Goal: Task Accomplishment & Management: Manage account settings

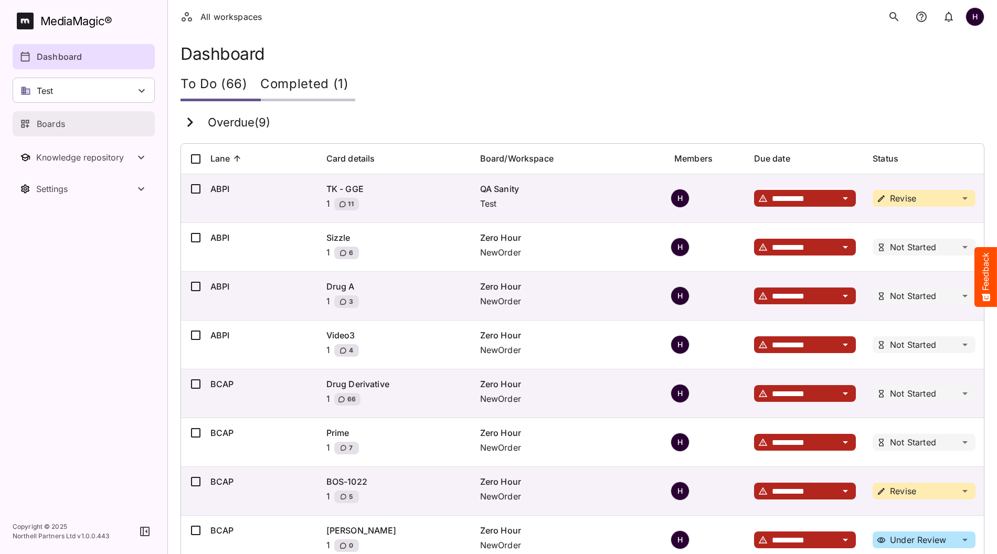
click at [67, 126] on div "Boards" at bounding box center [84, 124] width 129 height 13
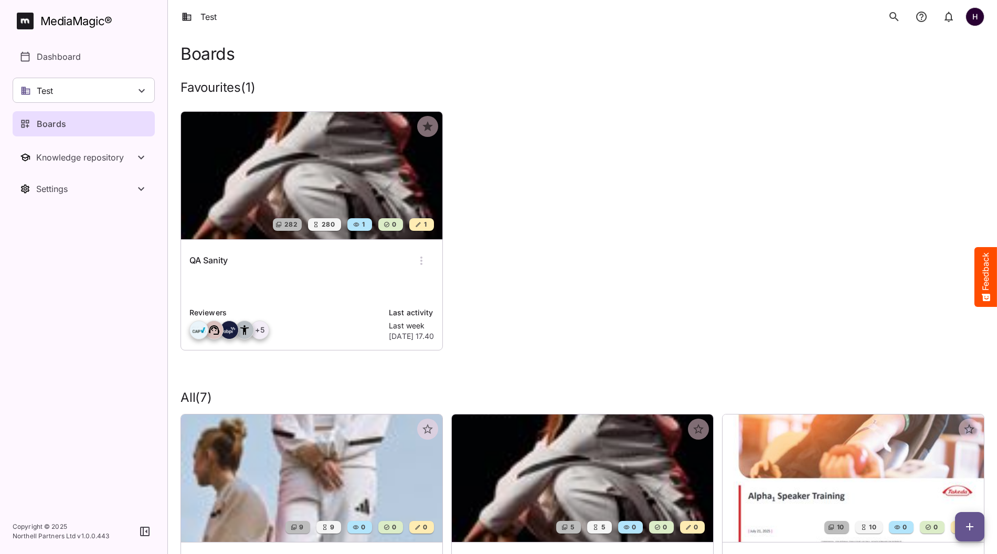
click at [232, 185] on img at bounding box center [311, 176] width 261 height 128
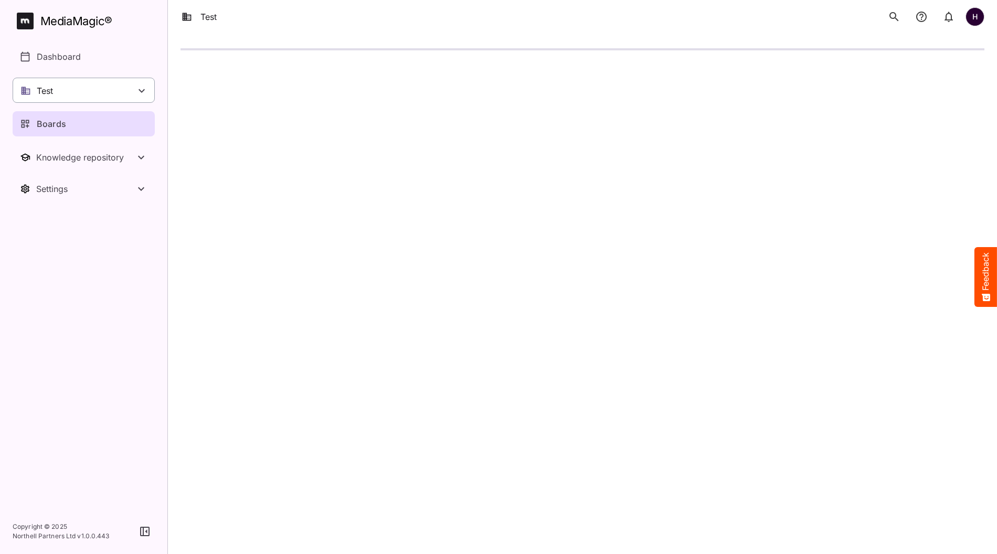
click at [109, 97] on div "Test" at bounding box center [84, 90] width 142 height 25
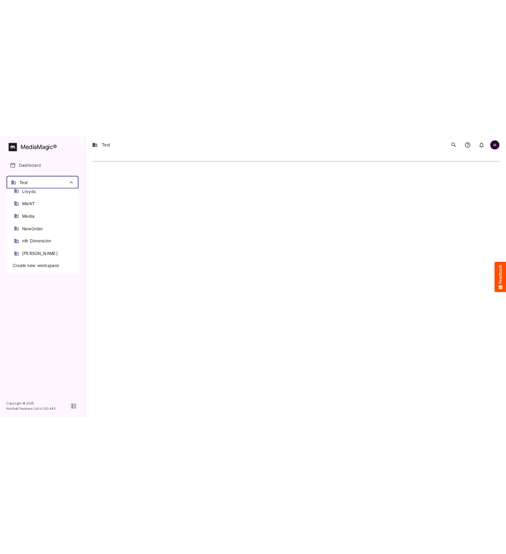
scroll to position [295, 0]
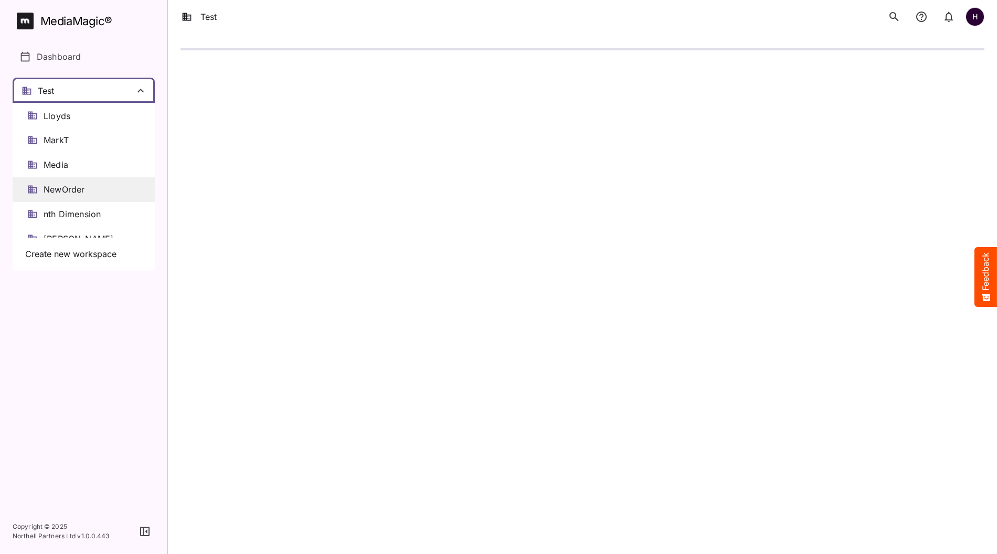
click at [83, 188] on span "NewOrder" at bounding box center [64, 190] width 41 height 12
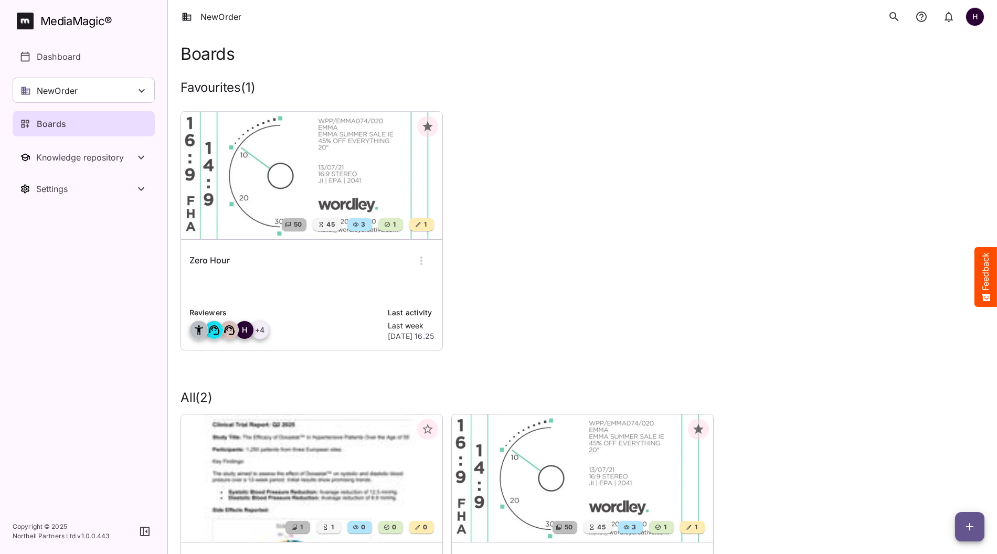
click at [264, 171] on img at bounding box center [311, 176] width 261 height 128
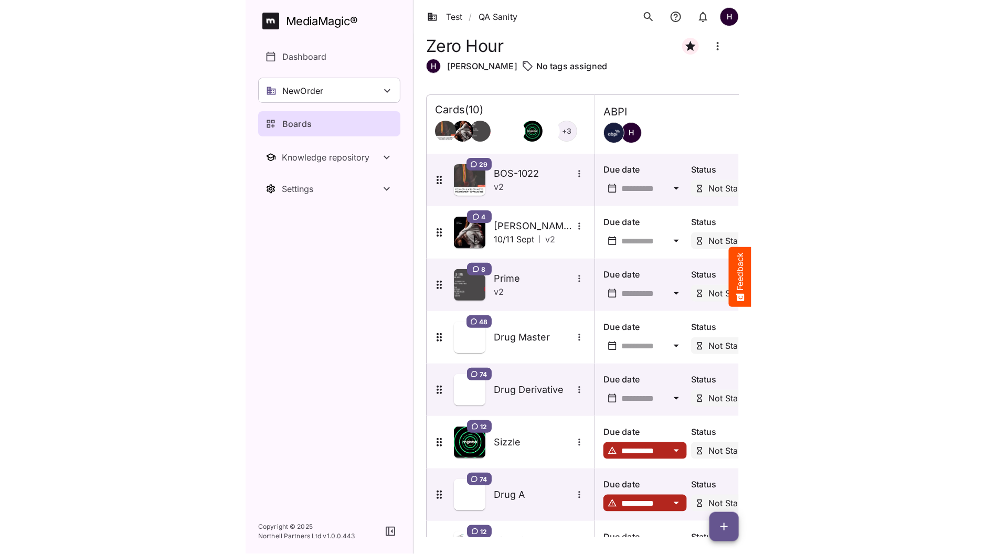
scroll to position [149, 0]
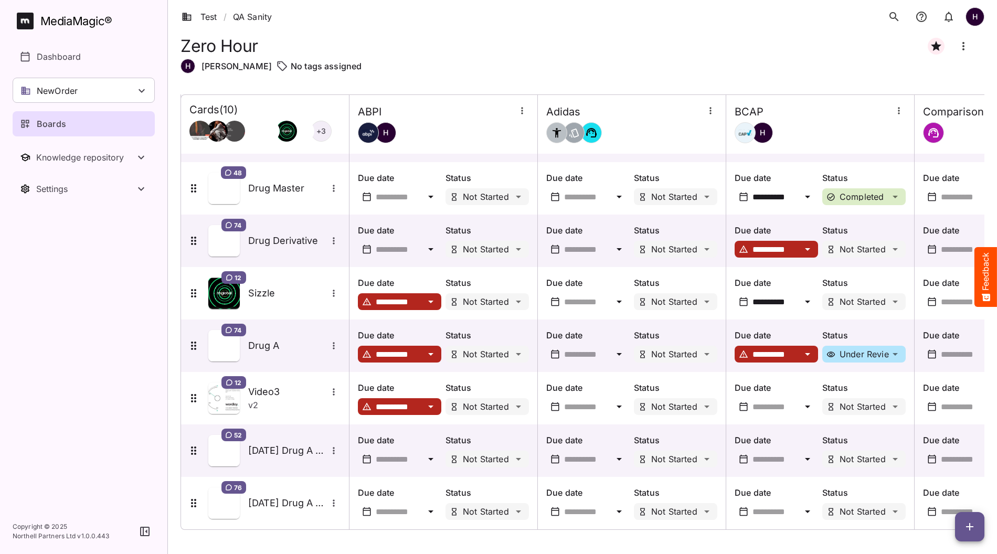
click at [506, 526] on span "button" at bounding box center [969, 527] width 29 height 13
click at [506, 459] on p "Add new card" at bounding box center [944, 460] width 57 height 13
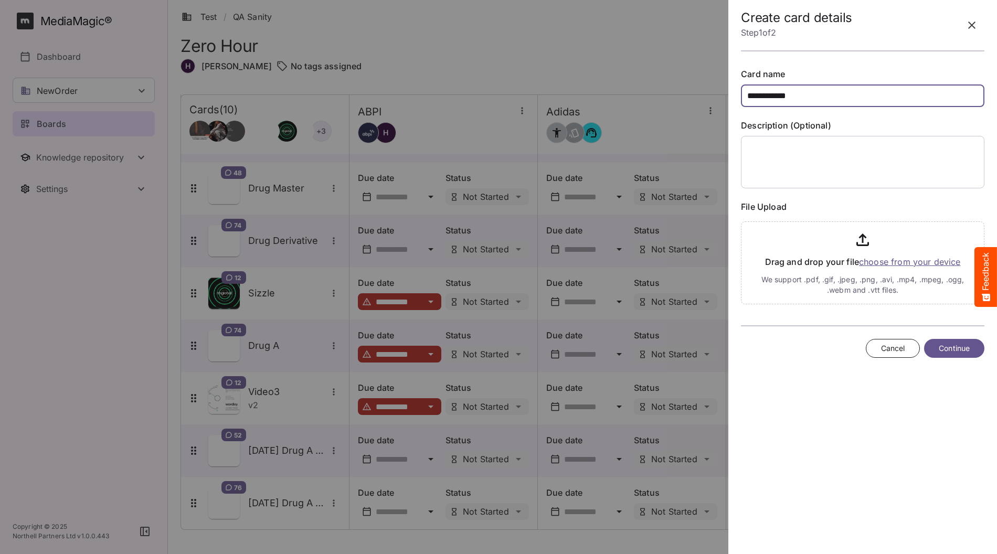
type input "**********"
click at [506, 264] on input "file" at bounding box center [863, 260] width 244 height 87
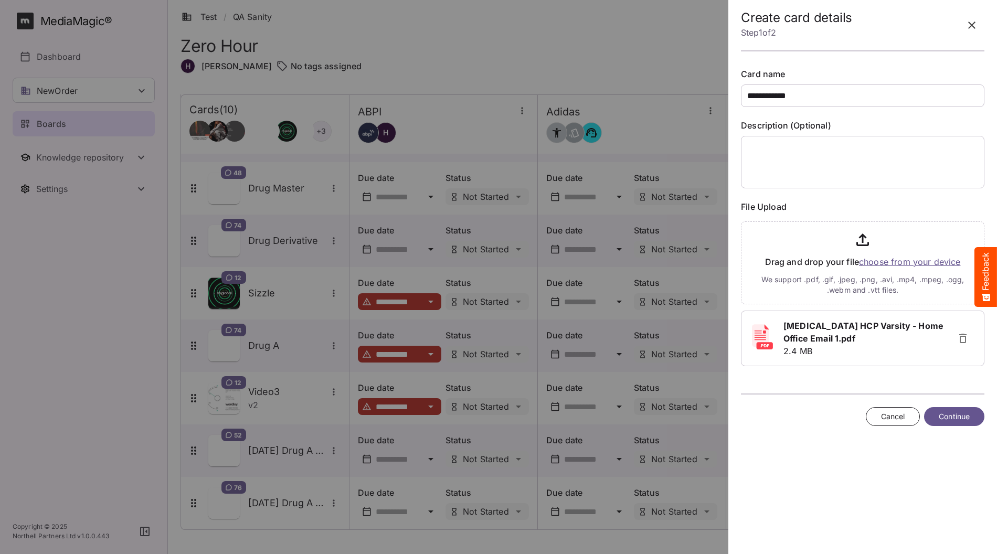
click at [506, 415] on span "Continue" at bounding box center [954, 417] width 31 height 13
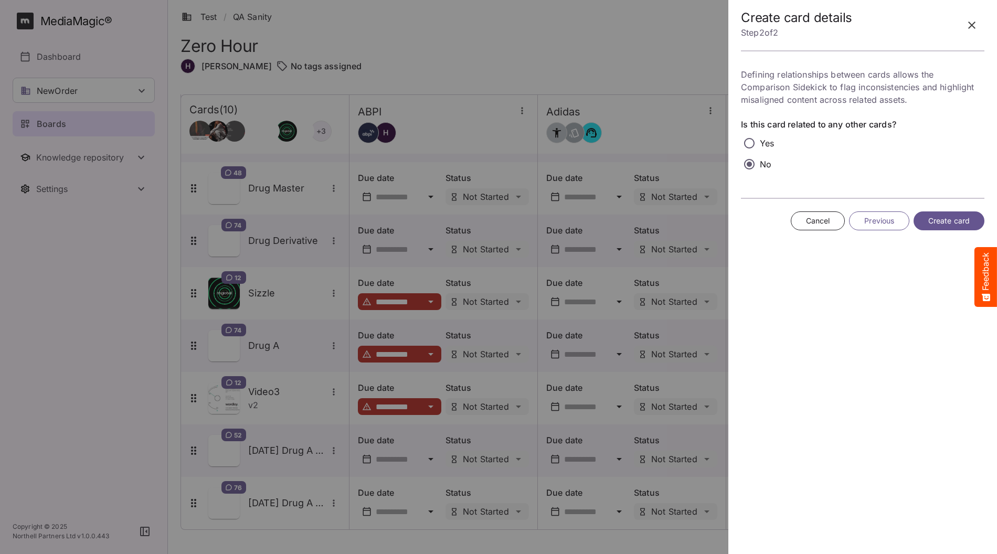
click at [506, 221] on span "Create card" at bounding box center [949, 221] width 41 height 13
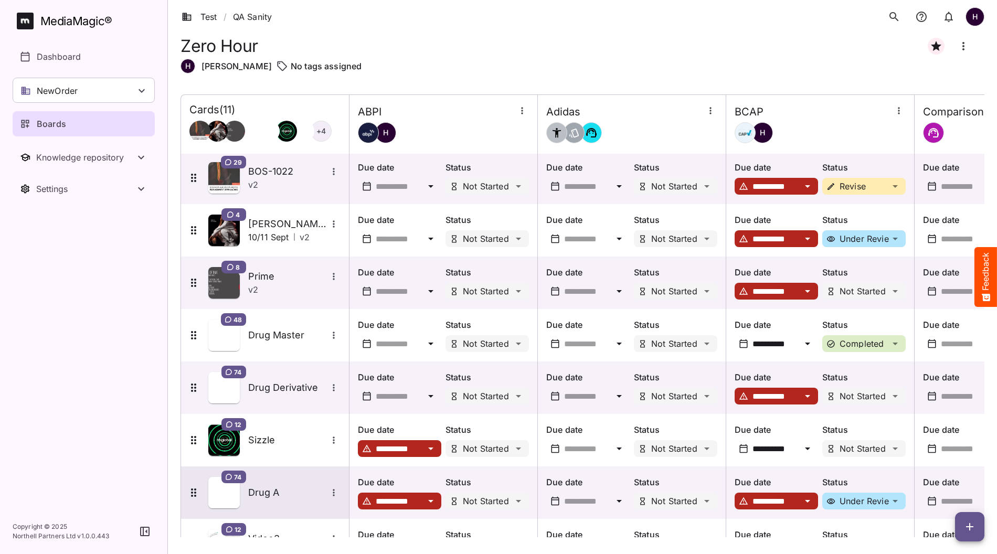
scroll to position [0, 0]
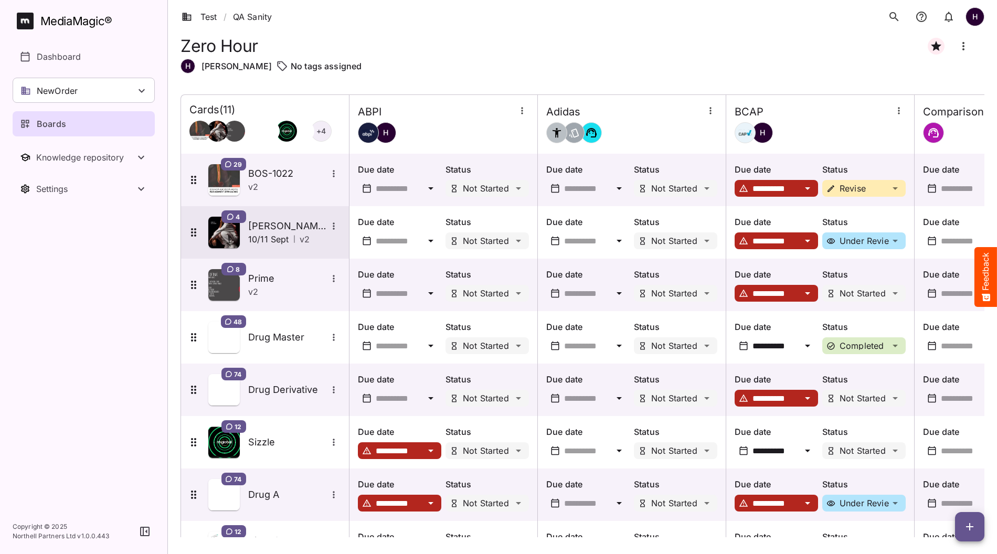
click at [280, 234] on p "10/11 Sept" at bounding box center [268, 239] width 41 height 13
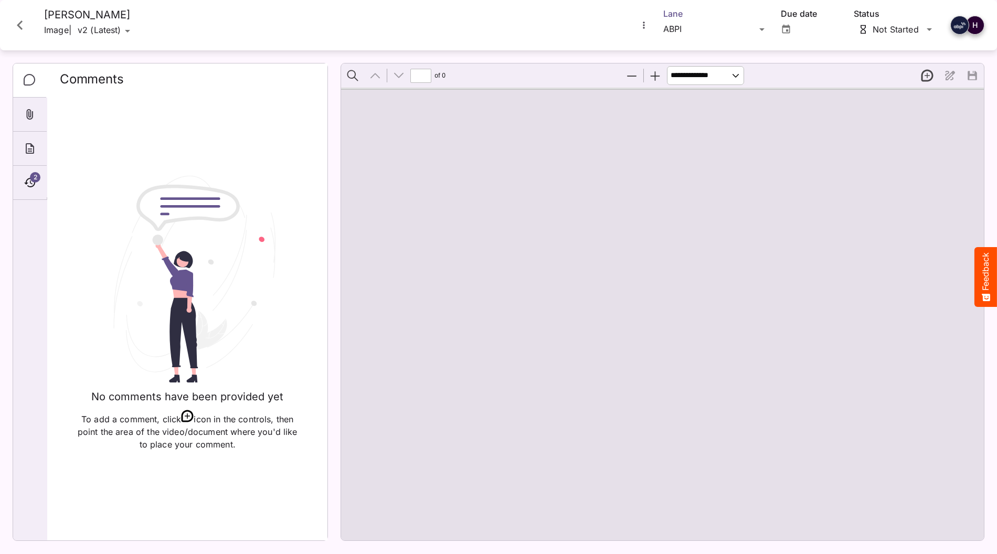
click at [506, 33] on div "Test / QA Sanity H MediaMagic ® Dashboard NewOrder Clearcast Dan Daria David De…" at bounding box center [498, 275] width 997 height 550
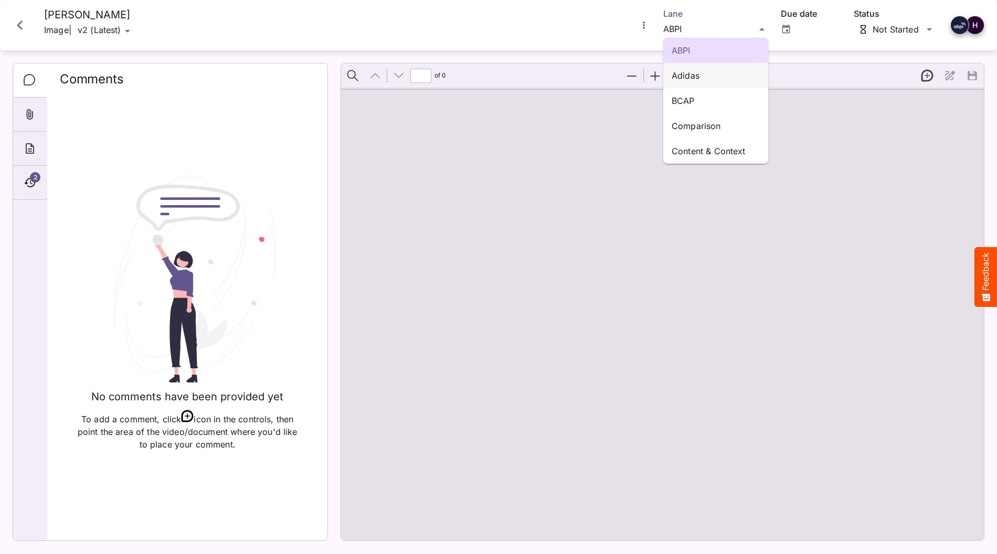
click at [506, 76] on p "Adidas" at bounding box center [716, 75] width 88 height 13
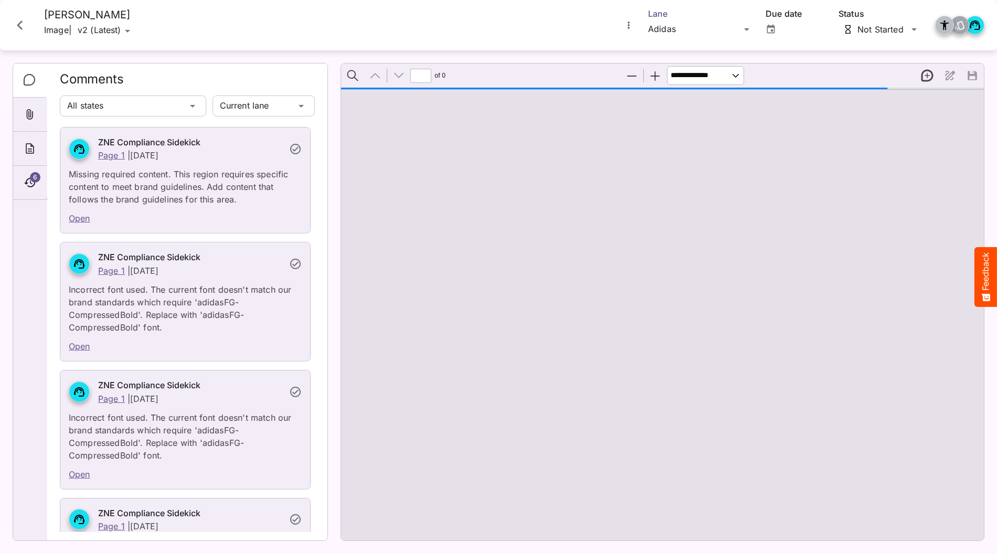
type input "*"
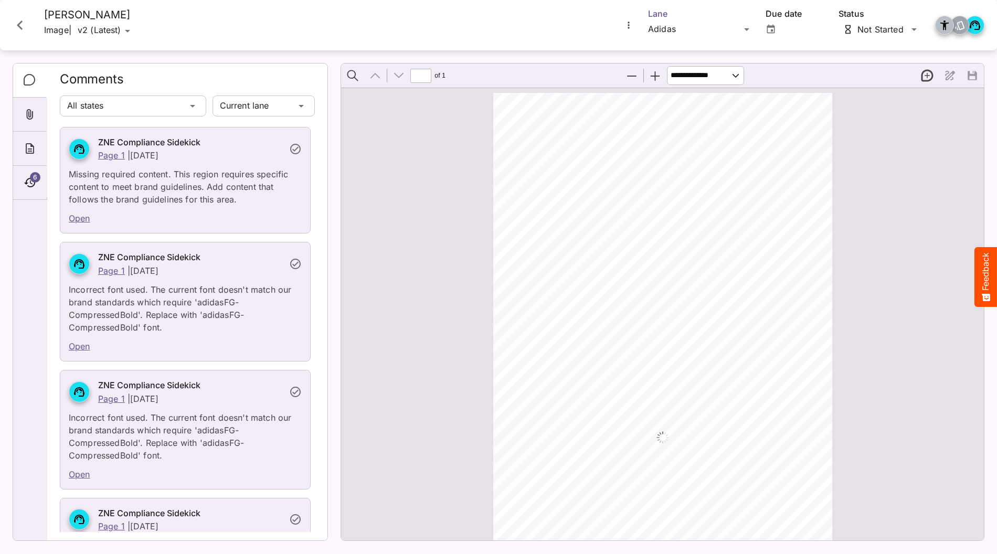
scroll to position [5, 0]
click at [296, 149] on icon at bounding box center [295, 149] width 10 height 10
click at [299, 148] on icon at bounding box center [295, 149] width 13 height 13
click at [211, 156] on div "ZNE Compliance Sidekick Page 1 | Thu, 11 Sept" at bounding box center [189, 149] width 187 height 26
click at [297, 151] on icon at bounding box center [295, 149] width 13 height 13
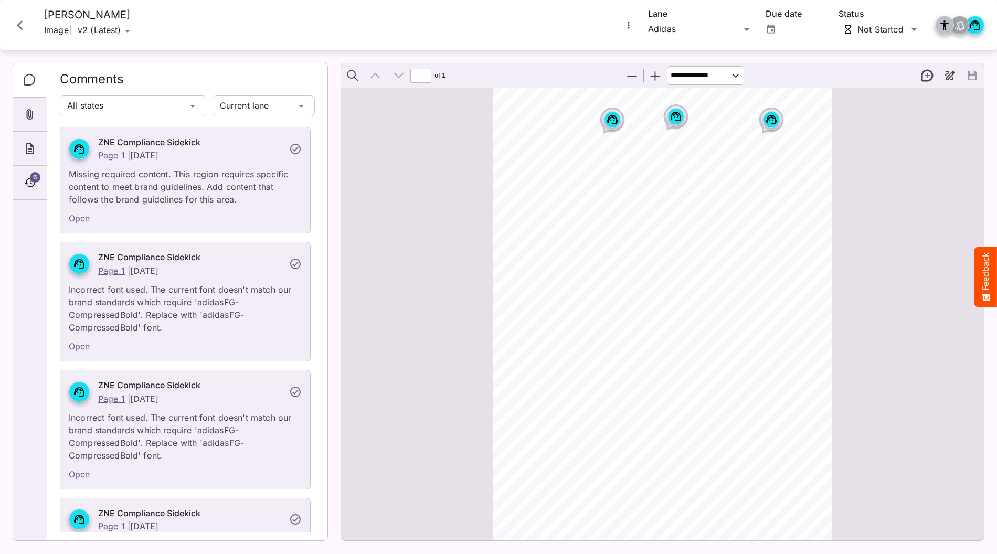
click at [298, 150] on icon at bounding box center [295, 149] width 13 height 13
click at [296, 146] on icon at bounding box center [295, 149] width 13 height 13
click at [296, 148] on icon at bounding box center [295, 149] width 13 height 13
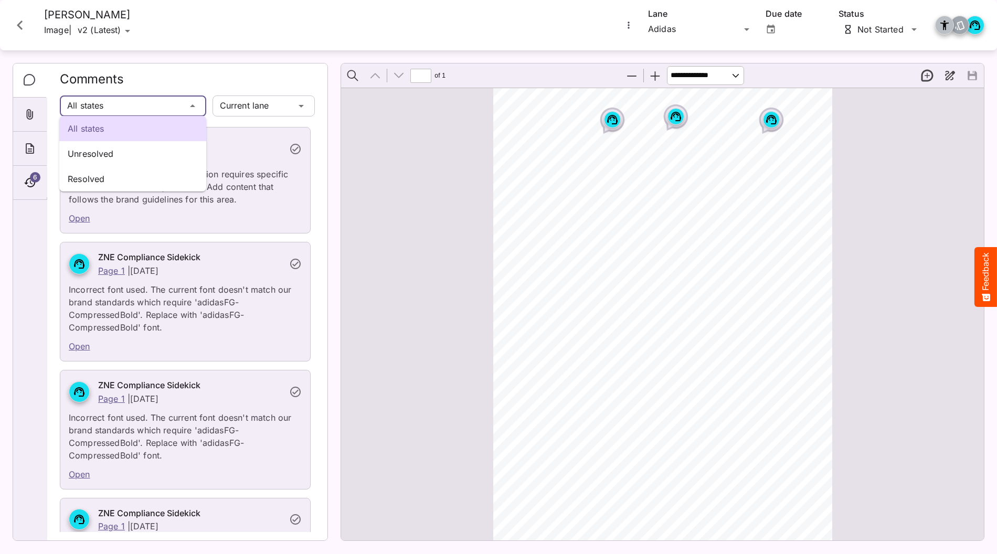
click at [177, 108] on div "All states Unresolved Resolved Test / QA Sanity H MediaMagic ® Dashboard NewOrd…" at bounding box center [498, 275] width 997 height 550
click at [134, 174] on p "Resolved" at bounding box center [133, 179] width 130 height 13
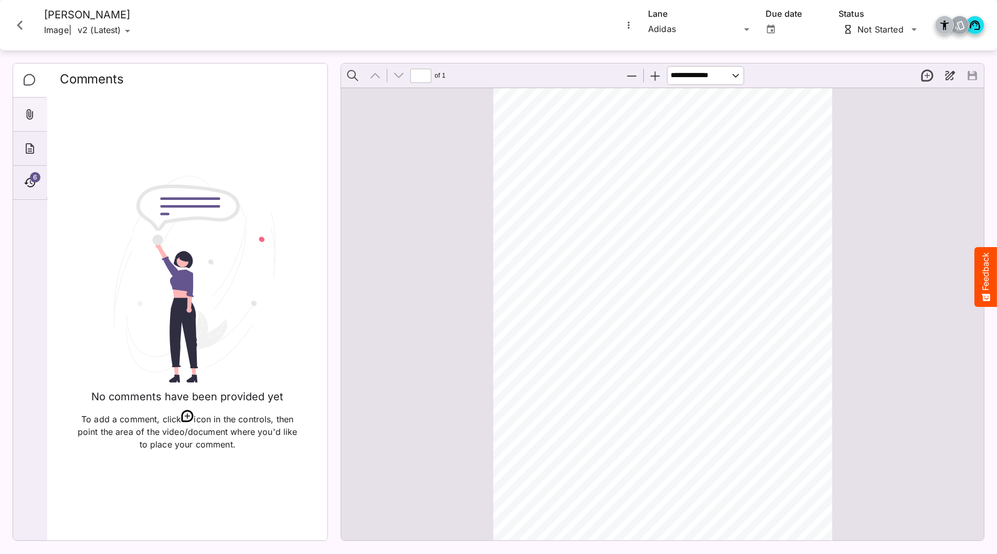
click at [32, 107] on div "Attachments" at bounding box center [30, 115] width 34 height 34
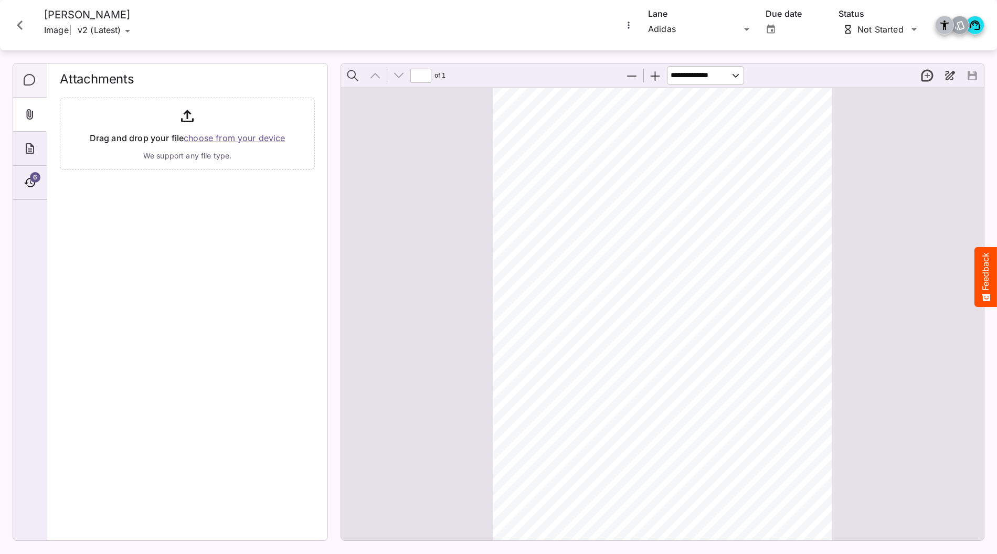
click at [31, 76] on icon "Comments" at bounding box center [30, 80] width 13 height 13
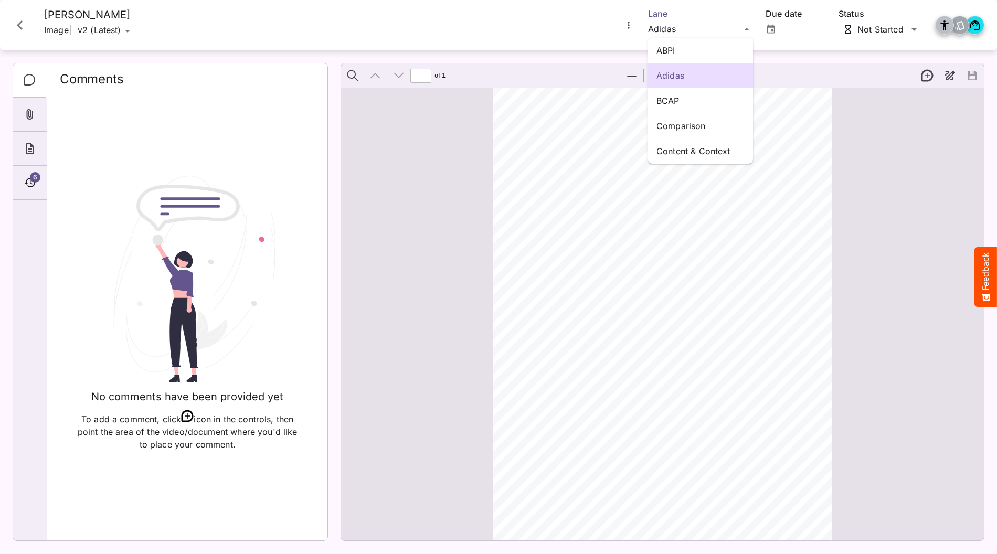
click at [506, 30] on div "ABPI Adidas BCAP Comparison Content & Context Test / QA Sanity H MediaMagic ® D…" at bounding box center [498, 275] width 997 height 550
click at [139, 96] on div "No comments have been provided yet To add a comment, click icon in the controls…" at bounding box center [187, 312] width 255 height 439
click at [24, 25] on icon "Close card" at bounding box center [19, 25] width 19 height 19
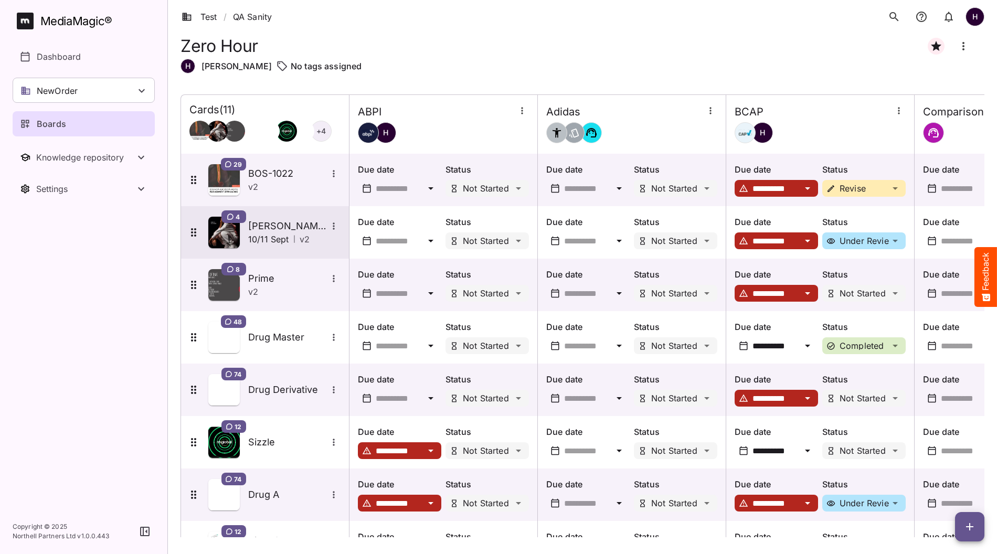
scroll to position [202, 0]
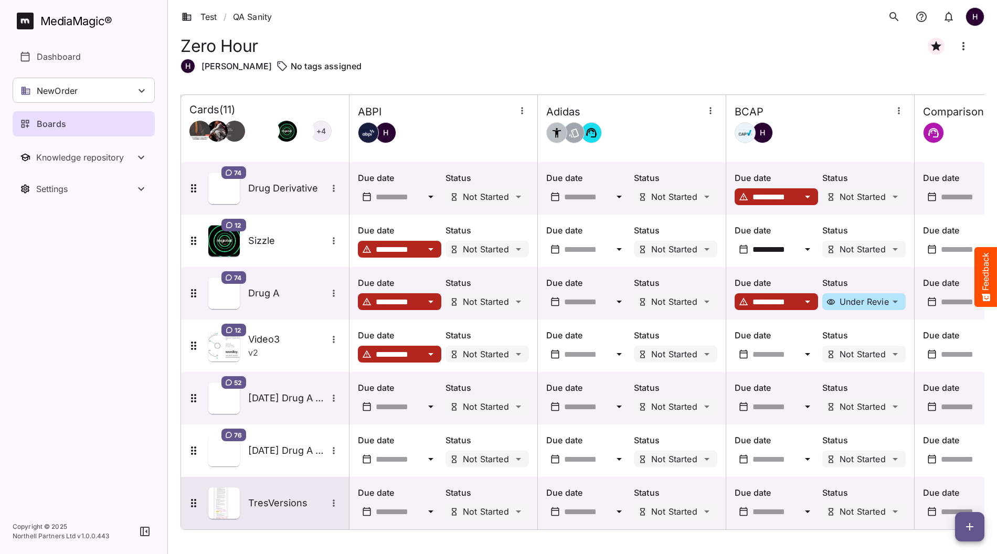
click at [330, 499] on icon "More options for TresVersions" at bounding box center [334, 503] width 10 height 10
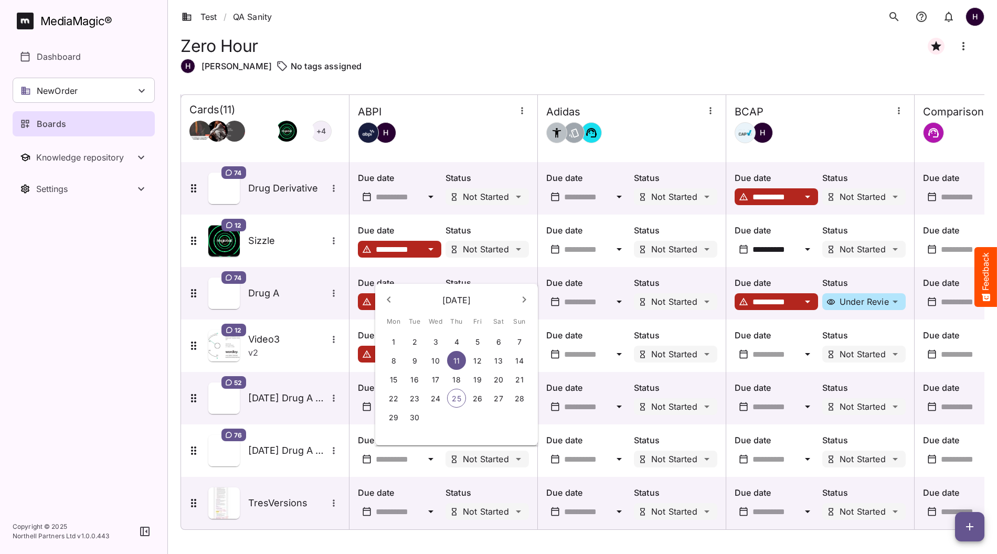
scroll to position [0, 0]
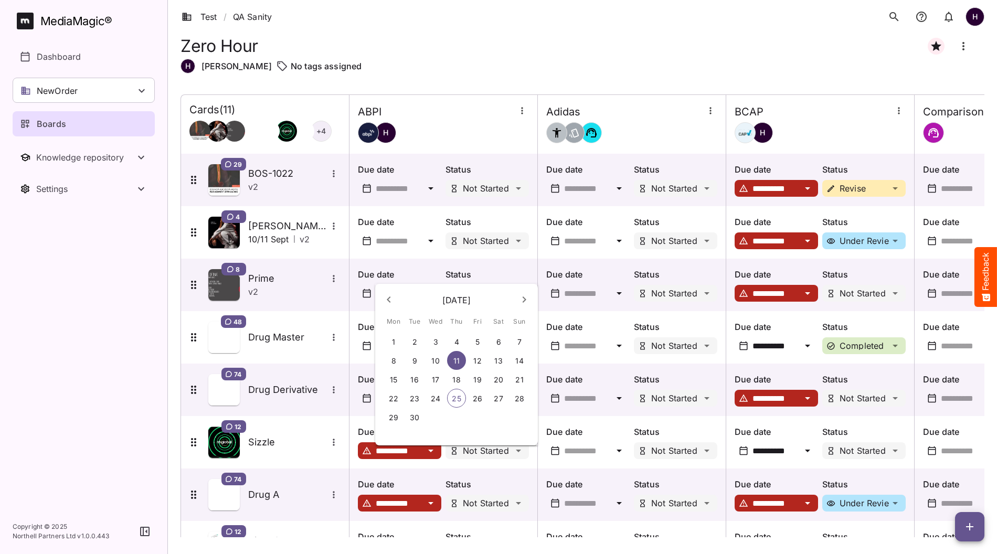
click at [318, 425] on div at bounding box center [498, 277] width 997 height 554
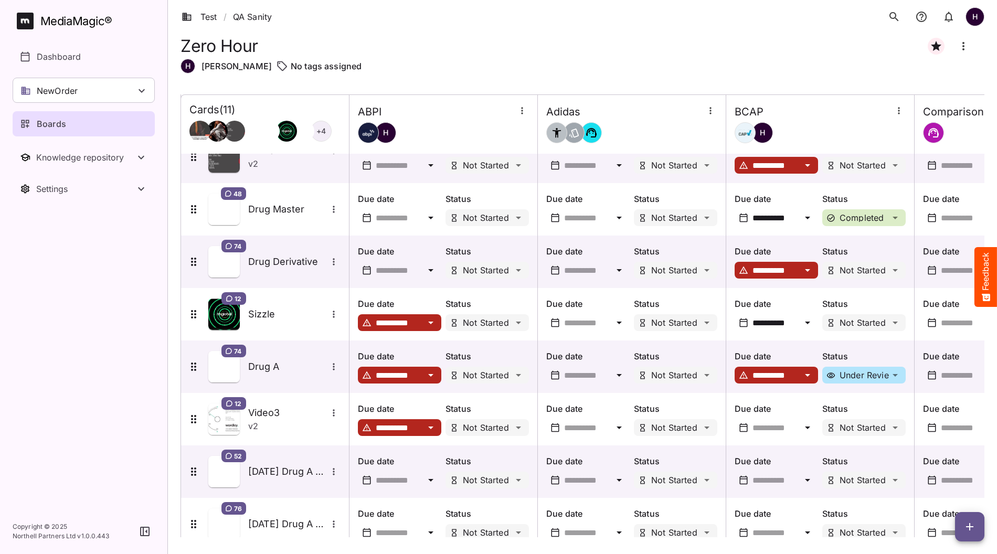
scroll to position [202, 0]
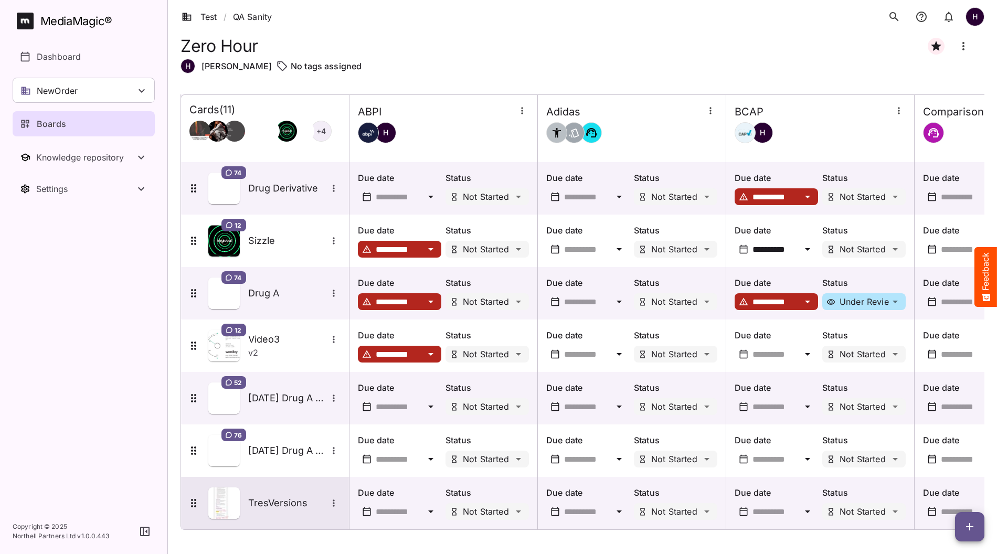
click at [326, 501] on h5 "TresVersions" at bounding box center [287, 503] width 79 height 13
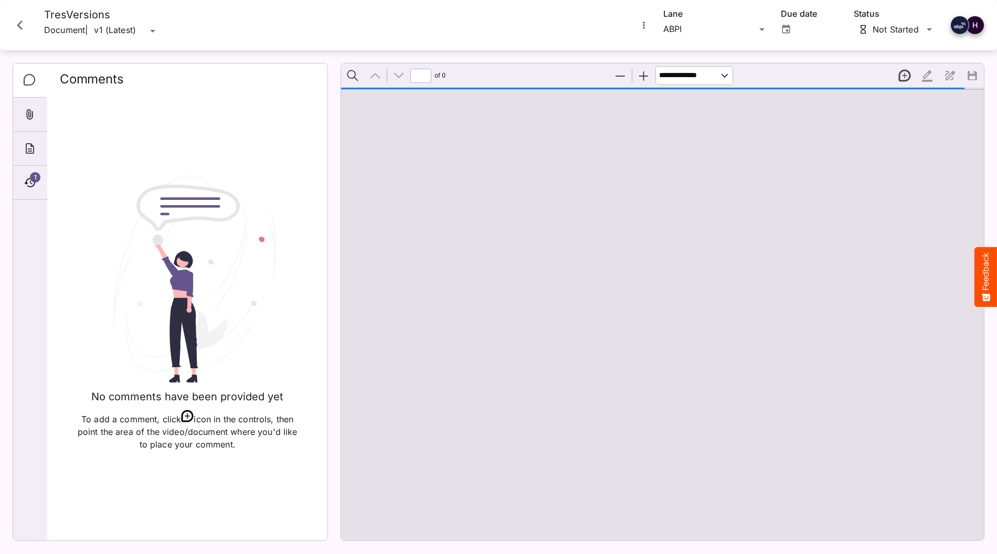
type input "*"
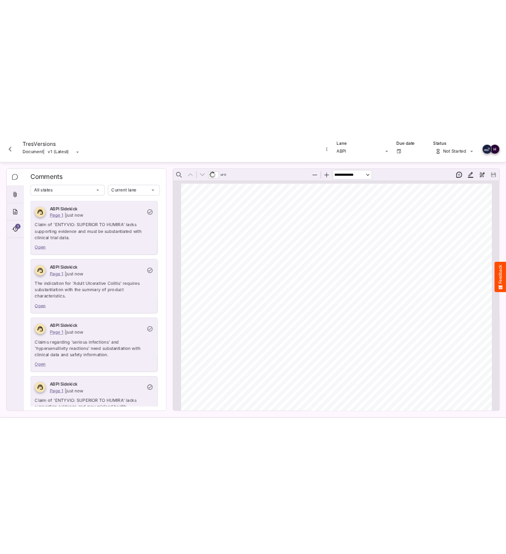
scroll to position [5, 0]
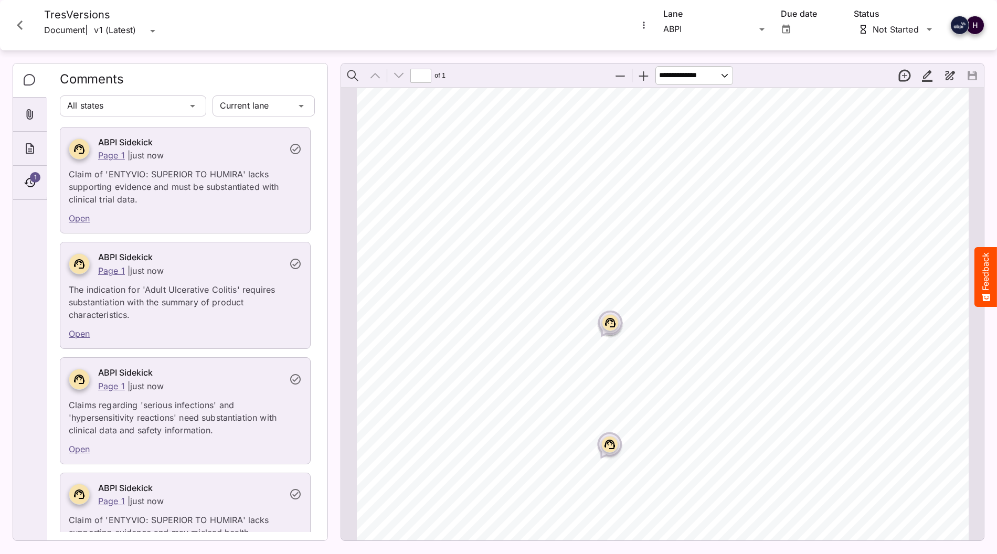
click at [506, 21] on icon "More options for TresVersions" at bounding box center [644, 25] width 10 height 10
click at [506, 54] on p "Upload new version" at bounding box center [690, 51] width 81 height 13
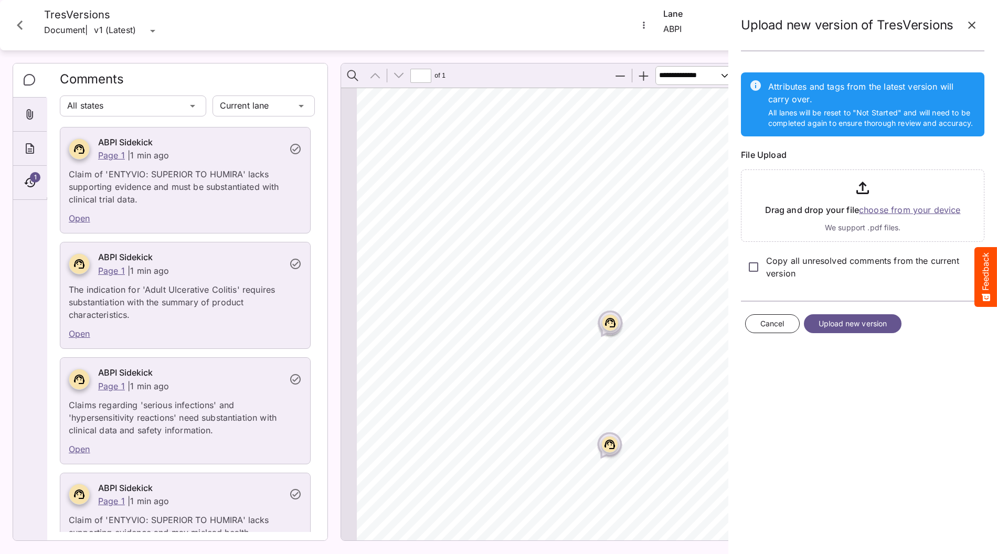
click at [506, 208] on input "file" at bounding box center [863, 203] width 244 height 77
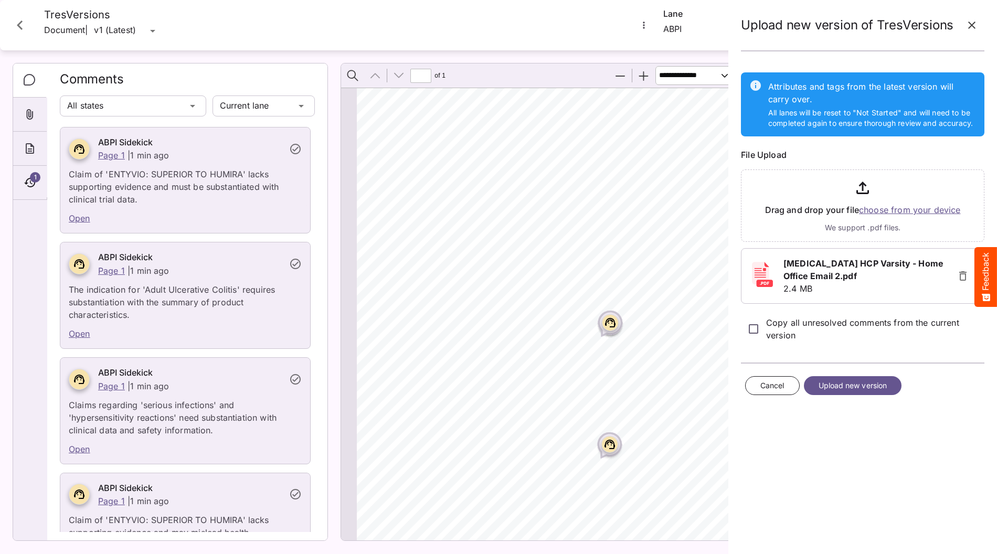
click at [506, 380] on span "Upload new version" at bounding box center [853, 386] width 69 height 13
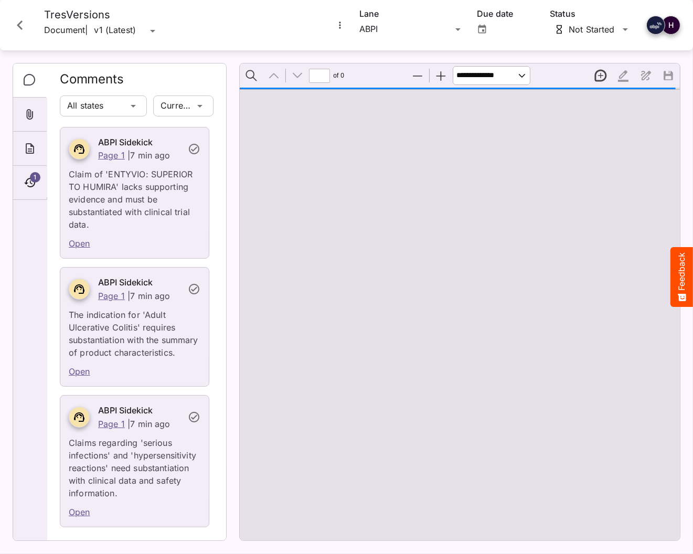
type input "*"
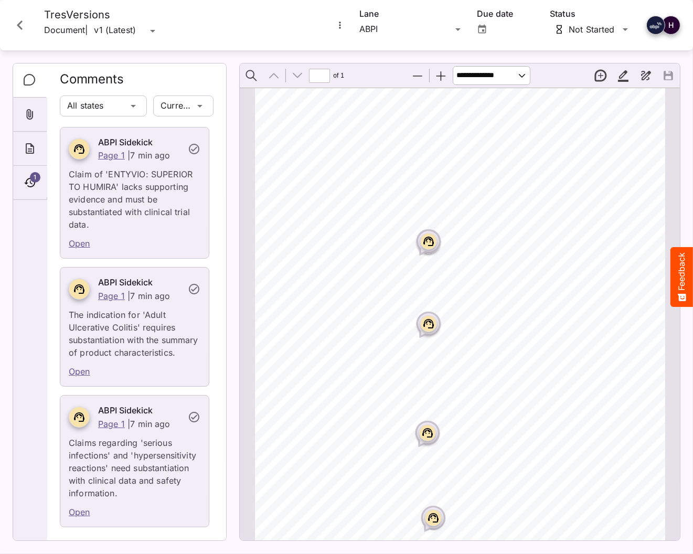
click at [137, 28] on div "v1 (Latest)" at bounding box center [120, 31] width 52 height 15
click at [334, 19] on div at bounding box center [340, 25] width 14 height 14
click at [342, 27] on icon "More options for TresVersions" at bounding box center [340, 25] width 10 height 10
click at [365, 51] on p "Upload new version" at bounding box center [386, 51] width 81 height 13
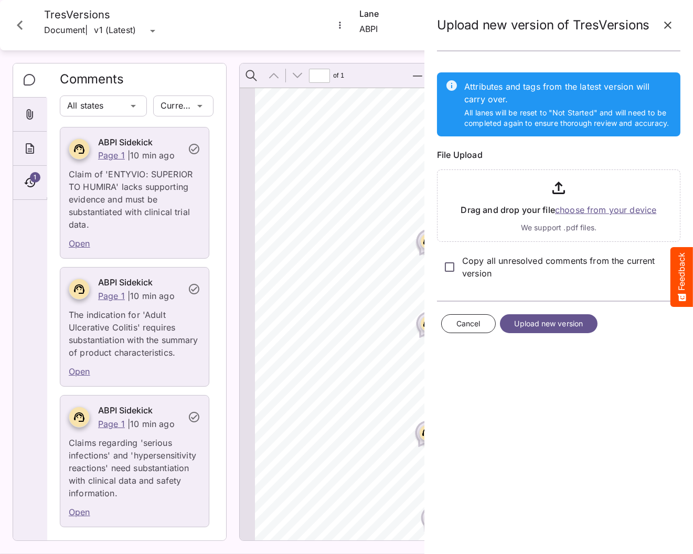
click at [609, 210] on input "file" at bounding box center [559, 203] width 244 height 77
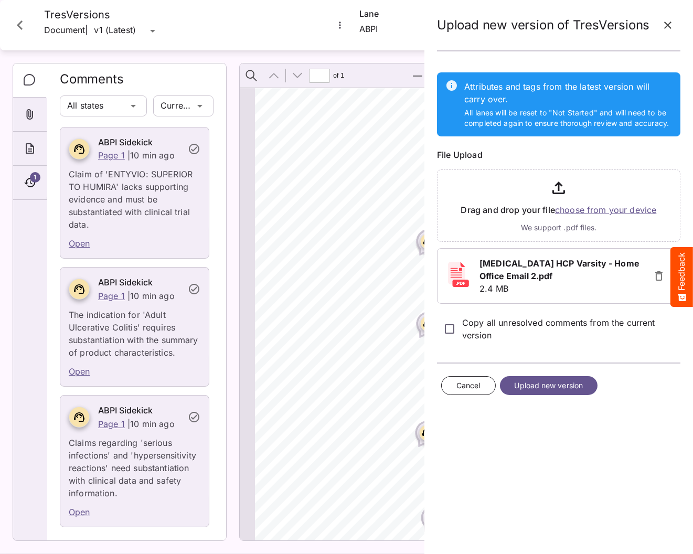
click at [541, 383] on span "Upload new version" at bounding box center [549, 386] width 69 height 13
